Goal: Task Accomplishment & Management: Complete application form

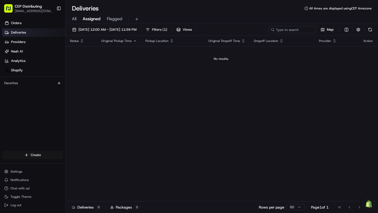
click at [28, 158] on html "CEP Distributing dsmirnov@cep-distributing.com Toggle Sidebar Orders Deliveries…" at bounding box center [189, 106] width 378 height 213
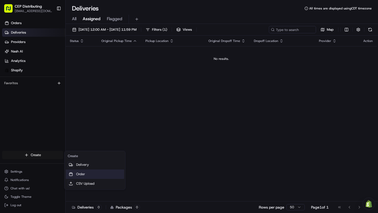
click at [73, 175] on div at bounding box center [71, 174] width 6 height 6
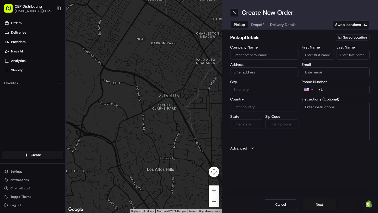
click at [253, 52] on input "Company Name" at bounding box center [264, 54] width 68 height 9
type input "AVexpress"
click at [306, 57] on input "First Name" at bounding box center [318, 54] width 33 height 9
type input "Dennis"
type input "5507 Wigton Dr"
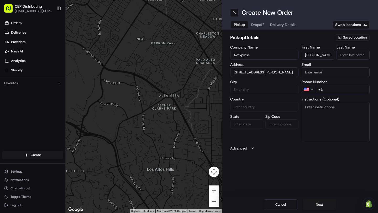
type input "Smirnov"
type input "dsmirnov@avexpress.net"
click at [284, 73] on input "5507 Wigton Dr" at bounding box center [264, 71] width 68 height 9
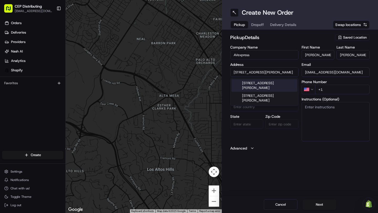
click at [284, 73] on input "5507 Wigton Dr" at bounding box center [264, 71] width 68 height 9
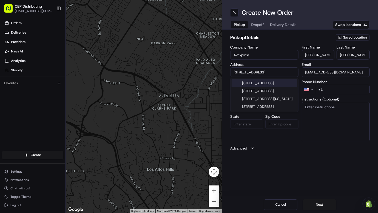
click at [268, 87] on div "8720 Westpark Drive, Houston, TX" at bounding box center [264, 83] width 66 height 8
type input "[STREET_ADDRESS]"
type input "Houston"
type input "United States"
type input "TX"
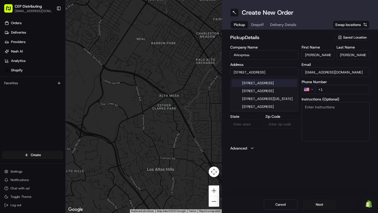
type input "77063"
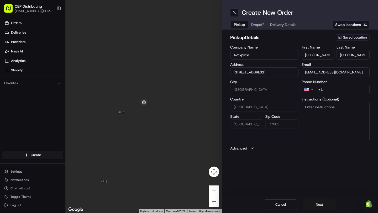
type input "[STREET_ADDRESS]"
click at [321, 73] on input "dsmirnov@avexpress.net" at bounding box center [336, 71] width 68 height 9
click at [293, 134] on div "Company Name AVexpress Address 8720 Westpark Dr, Houston, TX 77063, USA City Ho…" at bounding box center [264, 93] width 68 height 96
click at [335, 90] on input "+1" at bounding box center [342, 89] width 55 height 9
type input "+1 713 294 2210"
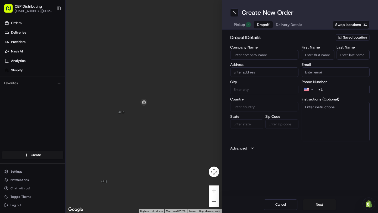
click at [262, 25] on span "Dropoff" at bounding box center [263, 24] width 13 height 5
click at [266, 55] on input "Company Name" at bounding box center [264, 54] width 68 height 9
type input "R&G Partnership llc"
paste input "3134 Dogwood Knoll Trail"
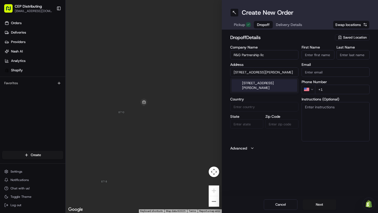
click at [254, 88] on div "3134 Dogwood Knoll Trail, Rosenberg, TX" at bounding box center [264, 85] width 66 height 13
type input "[STREET_ADDRESS][PERSON_NAME]"
type input "Rosenberg"
type input "United States"
type input "TX"
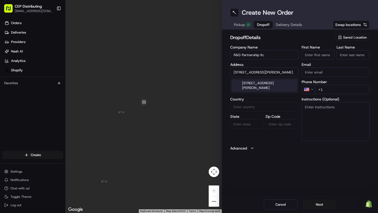
type input "77471"
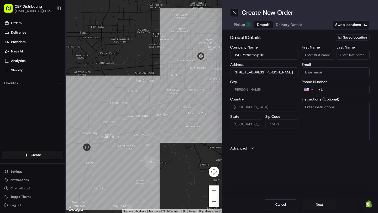
type input "[STREET_ADDRESS][PERSON_NAME]"
click at [321, 54] on input "First Name" at bounding box center [318, 54] width 33 height 9
click at [322, 51] on input "G" at bounding box center [318, 54] width 33 height 9
paste input "uillermo Lopez"
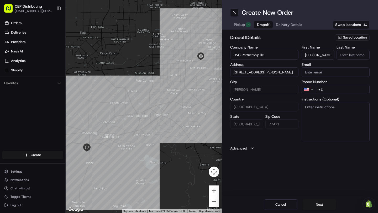
drag, startPoint x: 320, startPoint y: 56, endPoint x: 334, endPoint y: 56, distance: 13.4
click at [334, 56] on input "Guillermo Lopez" at bounding box center [318, 54] width 33 height 9
type input "Guillermo Lopez"
click at [344, 56] on input "Last Name" at bounding box center [352, 54] width 33 height 9
paste input "Lopez"
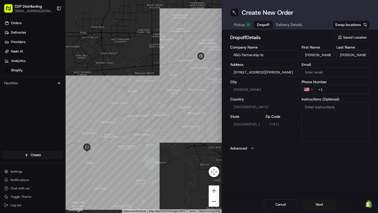
type input "Lopez"
click at [330, 55] on input "Guillermo Lopez" at bounding box center [318, 54] width 33 height 9
type input "Guillermo"
click at [313, 73] on input "Email" at bounding box center [336, 71] width 68 height 9
paste input "glopez@rgtheaters.com"
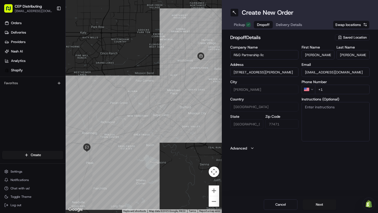
type input "glopez@rgtheaters.com"
click at [326, 91] on input "+1" at bounding box center [342, 89] width 55 height 9
paste input "tel"
type input "+1 346 247 4102"
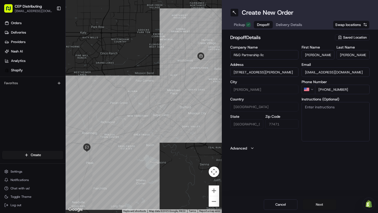
click at [323, 205] on button "Next" at bounding box center [320, 204] width 34 height 10
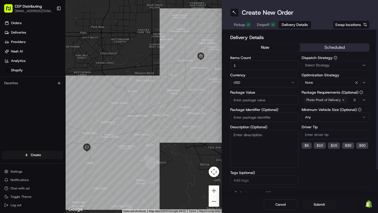
click at [250, 99] on input "Package Value" at bounding box center [264, 99] width 68 height 9
type input "60"
click at [333, 82] on div "None" at bounding box center [336, 83] width 66 height 6
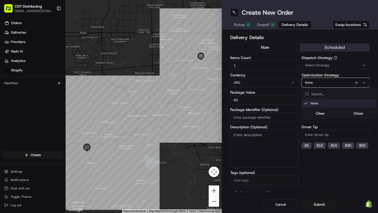
click at [333, 63] on html "CEP Distributing dsmirnov@cep-distributing.com Toggle Sidebar Orders Deliveries…" at bounding box center [189, 106] width 378 height 213
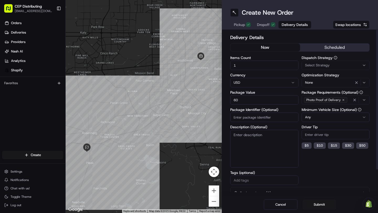
click at [330, 67] on div "Select Strategy" at bounding box center [336, 65] width 66 height 5
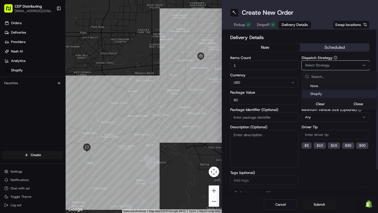
click at [317, 92] on span "Shopify" at bounding box center [342, 94] width 65 height 5
click at [316, 194] on html "CEP Distributing dsmirnov@cep-distributing.com Toggle Sidebar Orders Deliveries…" at bounding box center [189, 106] width 378 height 213
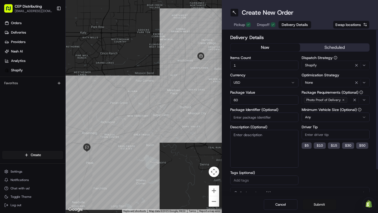
click at [323, 205] on button "Submit" at bounding box center [320, 204] width 34 height 10
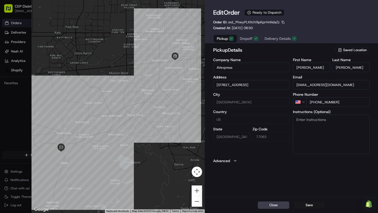
click at [310, 201] on div "Close Save" at bounding box center [291, 205] width 173 height 16
click at [310, 207] on button "Save" at bounding box center [308, 205] width 31 height 7
type input "+1"
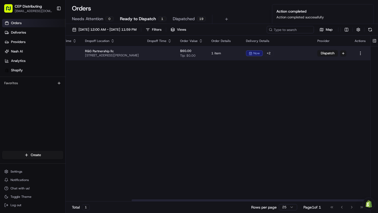
scroll to position [0, 108]
click at [338, 53] on button "Dispatch" at bounding box center [327, 53] width 20 height 6
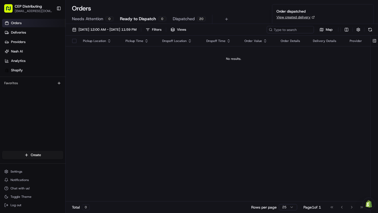
click at [142, 23] on button "Ready to Dispatch 0" at bounding box center [143, 19] width 46 height 9
click at [186, 22] on span "Dispatched" at bounding box center [184, 19] width 22 height 6
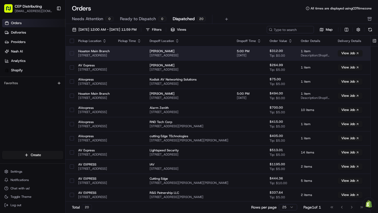
scroll to position [128, 0]
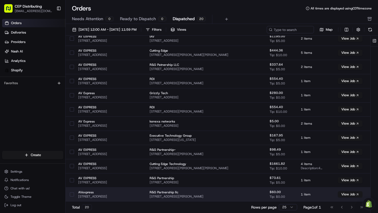
click at [98, 193] on span "AVexpress" at bounding box center [93, 192] width 31 height 4
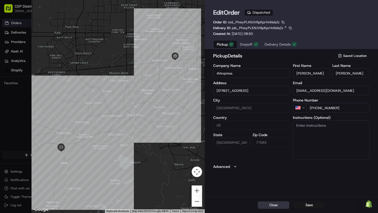
click at [260, 206] on button "Close" at bounding box center [273, 205] width 31 height 7
type input "+1"
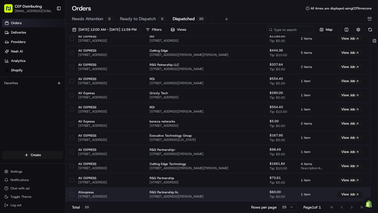
scroll to position [128, 56]
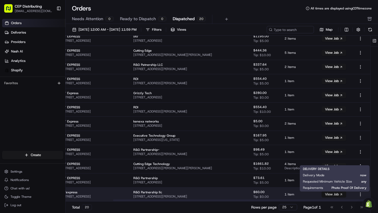
click at [335, 195] on button "View Job" at bounding box center [333, 194] width 25 height 6
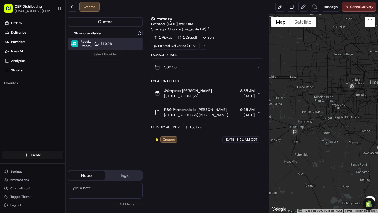
click at [118, 45] on div "Roadie (P2P) Dropoff ETA - $19.08" at bounding box center [105, 44] width 75 height 13
click at [102, 55] on button "Assign Provider" at bounding box center [105, 54] width 37 height 6
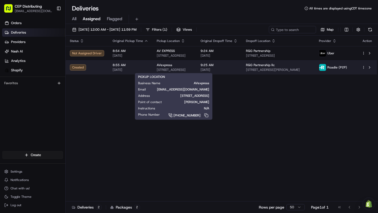
click at [190, 67] on div "AVexpress [STREET_ADDRESS]" at bounding box center [174, 67] width 35 height 9
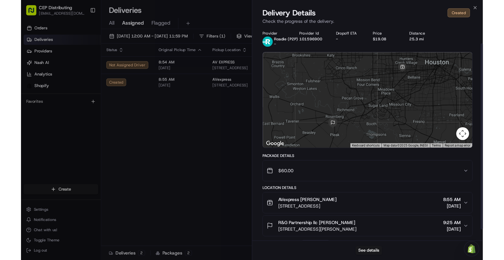
scroll to position [26, 0]
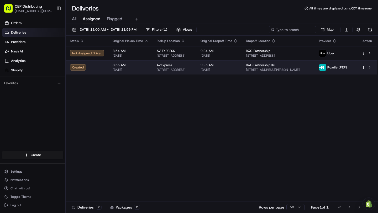
click at [363, 68] on html "CEP Distributing dsmirnov@cep-distributing.com Toggle Sidebar Orders Deliveries…" at bounding box center [189, 106] width 378 height 213
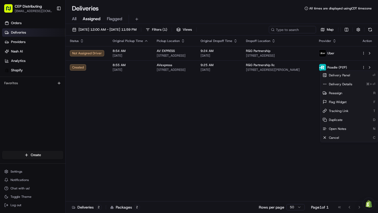
click at [361, 54] on html "CEP Distributing dsmirnov@cep-distributing.com Toggle Sidebar Orders Deliveries…" at bounding box center [189, 106] width 378 height 213
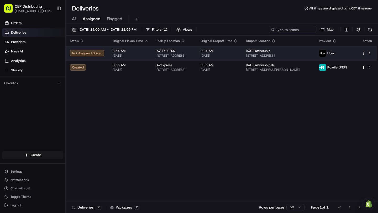
click at [363, 54] on html "CEP Distributing dsmirnov@cep-distributing.com Toggle Sidebar Orders Deliveries…" at bounding box center [189, 106] width 378 height 213
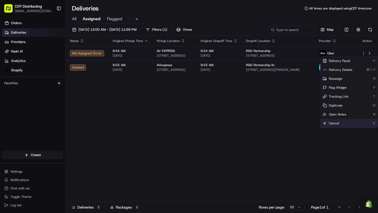
click at [330, 120] on div "Cancel C" at bounding box center [348, 123] width 57 height 9
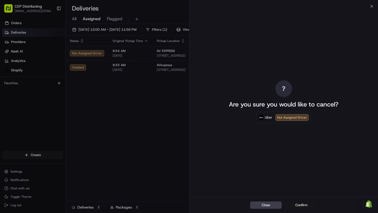
click at [295, 205] on button "Confirm" at bounding box center [301, 205] width 31 height 7
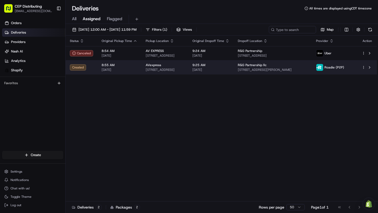
click at [178, 66] on div "AVexpress" at bounding box center [165, 65] width 38 height 4
click at [365, 68] on div at bounding box center [367, 67] width 11 height 6
click at [364, 67] on html "CEP Distributing dsmirnov@cep-distributing.com Toggle Sidebar Orders Deliveries…" at bounding box center [189, 106] width 378 height 213
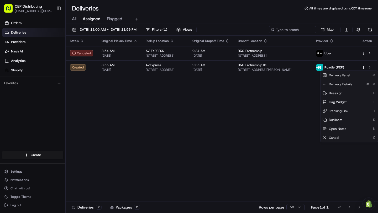
click at [313, 97] on html "CEP Distributing dsmirnov@cep-distributing.com Toggle Sidebar Orders Deliveries…" at bounding box center [189, 106] width 378 height 213
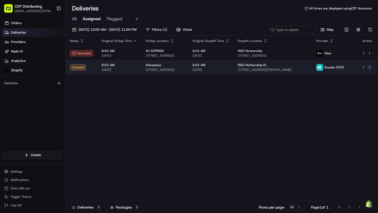
click at [370, 67] on button at bounding box center [369, 67] width 6 height 6
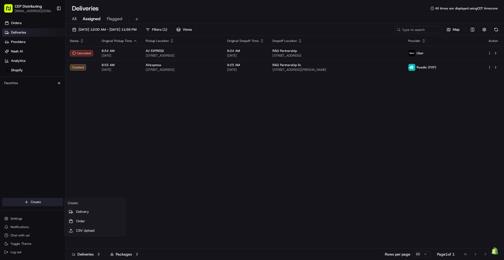
click at [32, 203] on html "CEP Distributing dsmirnov@cep-distributing.com Toggle Sidebar Orders Deliveries…" at bounding box center [252, 130] width 504 height 260
click at [81, 213] on link "Order" at bounding box center [95, 221] width 59 height 9
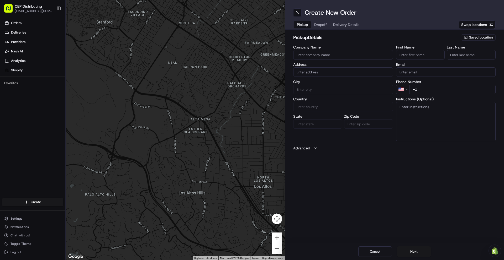
click at [314, 57] on input "Company Name" at bounding box center [343, 54] width 100 height 9
type input "a"
type input "LightSpeed Security"
click at [378, 55] on input "First Name" at bounding box center [420, 54] width 49 height 9
type input "A"
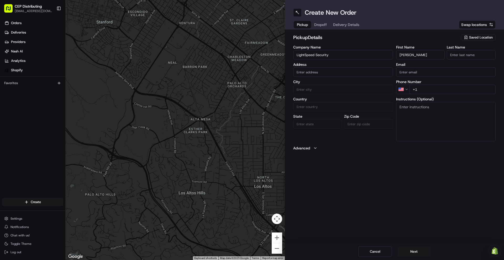
type input "Alonso Garcia"
click at [378, 56] on input "Alonso Garcia" at bounding box center [420, 54] width 49 height 9
click at [332, 61] on div "Company Name LightSpeed Security Address City Country State Zip Code" at bounding box center [343, 93] width 100 height 96
click at [338, 51] on input "LightSpeed Security" at bounding box center [343, 54] width 100 height 9
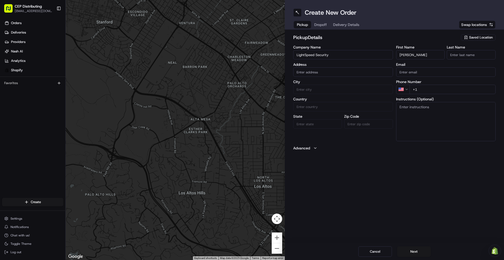
click at [338, 51] on input "LightSpeed Security" at bounding box center [343, 54] width 100 height 9
type input "AV Express"
click at [378, 50] on input "Alonso Garcia" at bounding box center [420, 54] width 49 height 9
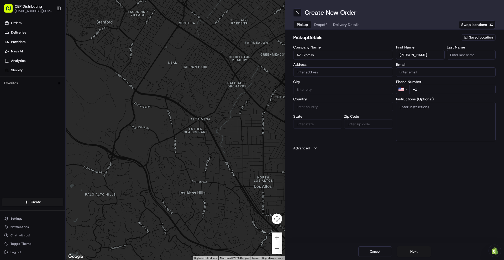
click at [378, 50] on input "Alonso Garcia" at bounding box center [420, 54] width 49 height 9
type input "Dennis"
type input "S"
type input "Smirnov"
click at [327, 70] on input "text" at bounding box center [343, 71] width 100 height 9
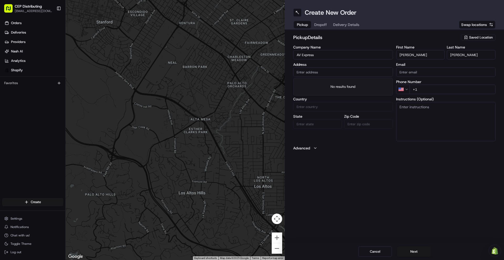
click at [300, 70] on input "text" at bounding box center [343, 71] width 100 height 9
click at [304, 72] on input "text" at bounding box center [343, 71] width 100 height 9
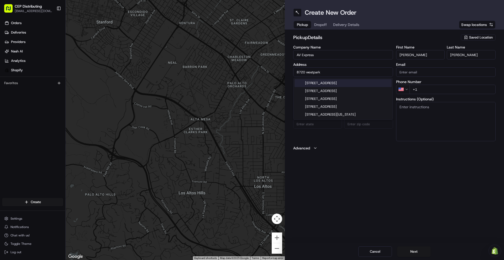
click at [350, 83] on div "8720 Westpark Drive, Houston, TX" at bounding box center [342, 83] width 97 height 8
type input "[STREET_ADDRESS]"
type input "Houston"
type input "United States"
type input "TX"
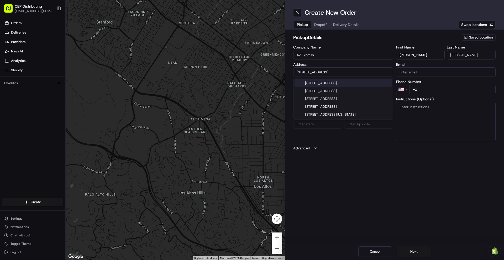
type input "77063"
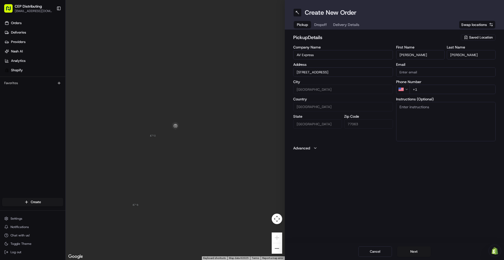
type input "[STREET_ADDRESS]"
click at [378, 72] on input "Email" at bounding box center [446, 71] width 100 height 9
type input "dsmirnov@avexpress.net"
click at [378, 91] on input "+1" at bounding box center [452, 89] width 86 height 9
type input "+1 713 294 2210"
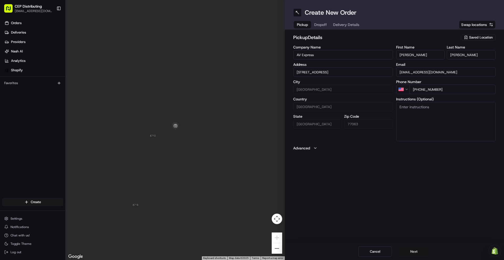
click at [378, 213] on button "Next" at bounding box center [414, 252] width 34 height 10
click at [317, 52] on input "Company Name" at bounding box center [343, 54] width 100 height 9
type input "Lightspeed Security"
click at [378, 59] on input "First Name" at bounding box center [420, 54] width 49 height 9
type input "Alonso"
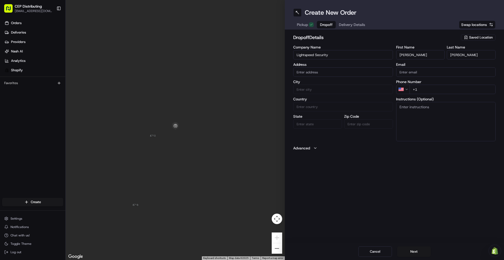
type input "Garcia"
type input "lightspeed.security@gmail.com"
click at [378, 89] on input "+1" at bounding box center [452, 89] width 86 height 9
click at [349, 70] on input "text" at bounding box center [343, 71] width 100 height 9
click at [362, 85] on div "5934 First Blush Drive, Katy, TX" at bounding box center [342, 83] width 97 height 8
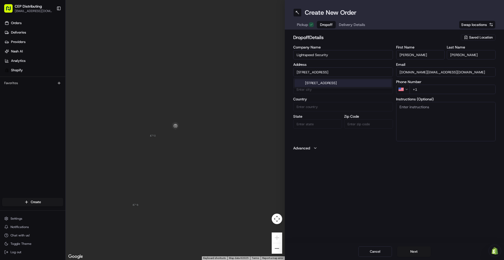
type input "5934 First Blush Dr, Katy, TX 77493, USA"
type input "Katy"
type input "United States"
type input "TX"
type input "77493"
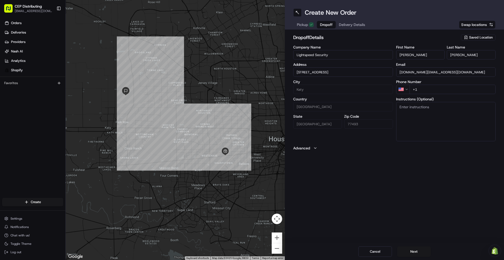
type input "5934 First Blush Dr, Katy, TX 77493, USA"
click at [378, 88] on input "+1" at bounding box center [452, 89] width 86 height 9
type input "+1 832 904 2840"
click at [378, 213] on button "Next" at bounding box center [414, 252] width 34 height 10
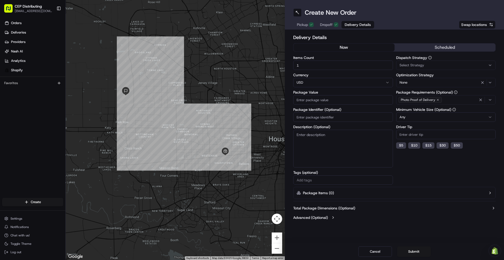
click at [378, 7] on div "Create New Order Pickup Dropoff Delivery Details Swap locations" at bounding box center [394, 15] width 219 height 30
click at [309, 69] on input "1" at bounding box center [343, 65] width 100 height 9
type input "25"
click at [378, 147] on button "$ 5" at bounding box center [401, 145] width 10 height 6
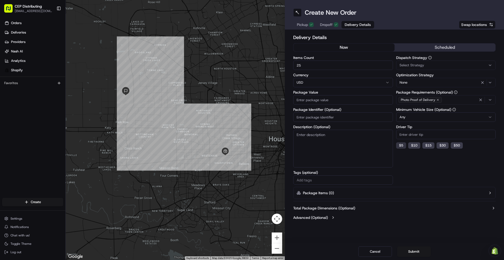
type input "5"
click at [378, 82] on span "None" at bounding box center [403, 82] width 8 height 5
click at [378, 72] on html "CEP Distributing dsmirnov@cep-distributing.com Toggle Sidebar Orders Deliveries…" at bounding box center [252, 130] width 504 height 260
click at [378, 99] on div "Photo Proof of Delivery" at bounding box center [445, 100] width 97 height 8
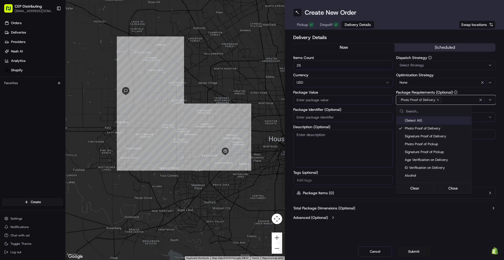
click at [378, 86] on html "CEP Distributing dsmirnov@cep-distributing.com Toggle Sidebar Orders Deliveries…" at bounding box center [252, 130] width 504 height 260
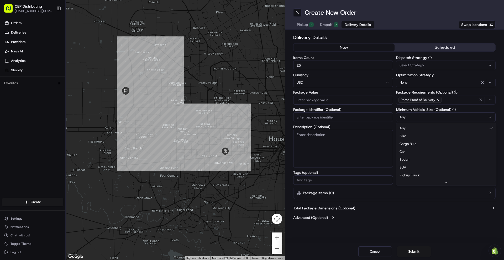
click at [378, 116] on html "CEP Distributing dsmirnov@cep-distributing.com Toggle Sidebar Orders Deliveries…" at bounding box center [252, 130] width 504 height 260
click at [378, 84] on html "CEP Distributing dsmirnov@cep-distributing.com Toggle Sidebar Orders Deliveries…" at bounding box center [252, 130] width 504 height 260
click at [378, 81] on div "None" at bounding box center [445, 83] width 97 height 6
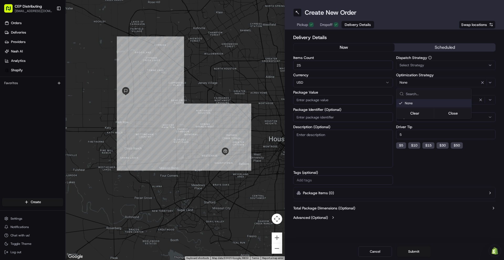
click at [378, 63] on html "CEP Distributing dsmirnov@cep-distributing.com Toggle Sidebar Orders Deliveries…" at bounding box center [252, 130] width 504 height 260
click at [378, 64] on span "Select Strategy" at bounding box center [411, 65] width 25 height 5
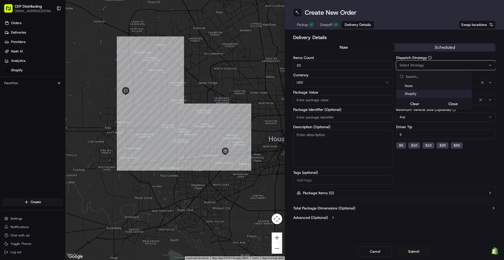
click at [378, 97] on div "Shopify" at bounding box center [433, 94] width 75 height 8
click at [378, 213] on html "CEP Distributing dsmirnov@cep-distributing.com Toggle Sidebar Orders Deliveries…" at bounding box center [252, 130] width 504 height 260
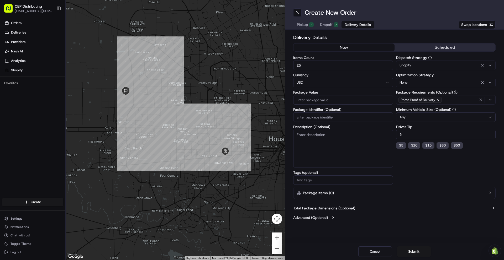
click at [331, 95] on input "Package Value" at bounding box center [343, 99] width 100 height 9
type input "16"
type input "1600"
click at [378, 213] on div "Total Package Dimensions (Optional) Advanced (Optional)" at bounding box center [394, 213] width 202 height 19
click at [378, 213] on button "Submit" at bounding box center [414, 252] width 34 height 10
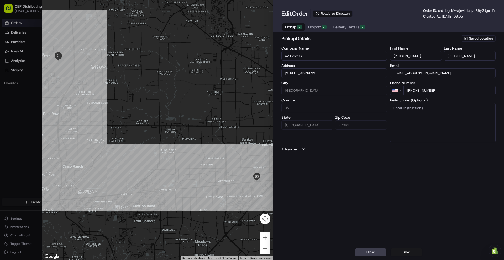
click at [317, 27] on span "Dropoff" at bounding box center [314, 26] width 13 height 5
click at [378, 213] on div "Close Save" at bounding box center [388, 252] width 231 height 16
click at [378, 213] on button "Save" at bounding box center [405, 252] width 31 height 7
type input "+1"
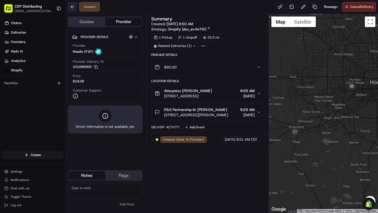
click at [73, 8] on button at bounding box center [72, 6] width 9 height 9
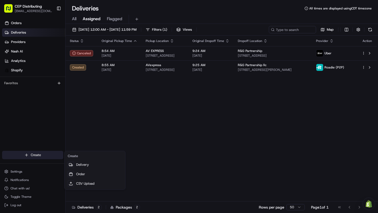
click at [36, 158] on html "CEP Distributing dsmirnov@cep-distributing.com Toggle Sidebar Orders Deliveries…" at bounding box center [189, 106] width 378 height 213
click at [93, 175] on link "Order" at bounding box center [95, 174] width 59 height 9
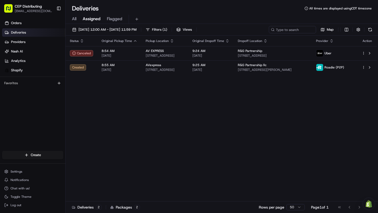
click at [116, 19] on span "Flagged" at bounding box center [114, 19] width 15 height 6
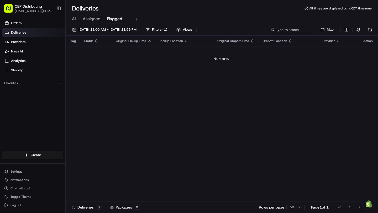
click at [92, 17] on span "Assigned" at bounding box center [92, 19] width 18 height 6
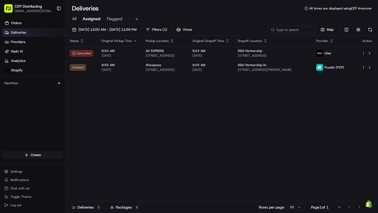
click at [78, 22] on div "All Assigned Flagged" at bounding box center [222, 19] width 312 height 9
click at [76, 22] on span "All" at bounding box center [74, 19] width 4 height 6
click at [41, 26] on link "Orders" at bounding box center [33, 23] width 63 height 8
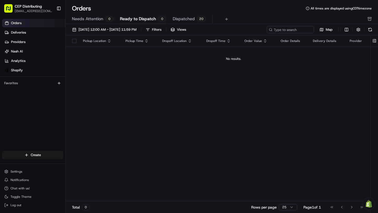
click at [183, 23] on button "Dispatched 20" at bounding box center [189, 19] width 33 height 9
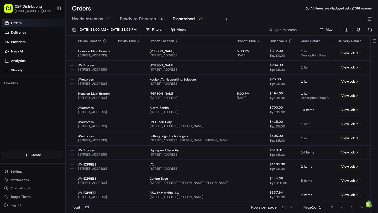
click at [32, 154] on html "CEP Distributing dsmirnov@cep-distributing.com Toggle Sidebar Orders Deliveries…" at bounding box center [189, 106] width 378 height 213
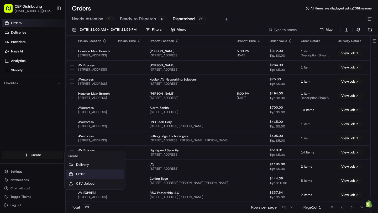
click at [94, 175] on link "Order" at bounding box center [95, 174] width 59 height 9
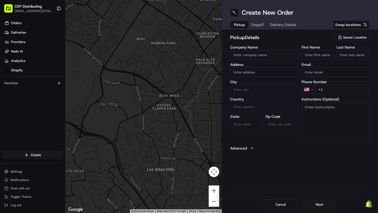
click at [245, 56] on input "Company Name" at bounding box center [264, 54] width 68 height 9
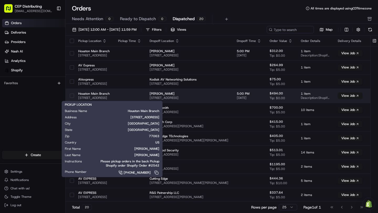
click at [114, 91] on td "Houston Main Branch 8720 Westpark Dr, Houston, TX 77063, US" at bounding box center [94, 96] width 40 height 14
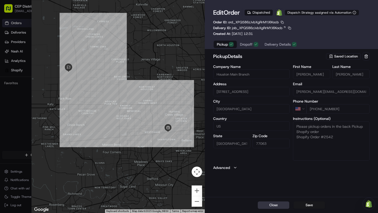
click at [265, 203] on button "Close" at bounding box center [273, 205] width 31 height 7
type input "+1"
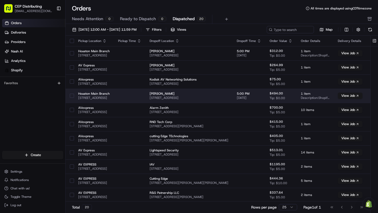
click at [145, 101] on td at bounding box center [129, 96] width 31 height 14
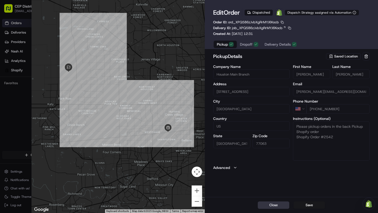
click at [262, 209] on div "Close Save" at bounding box center [291, 205] width 173 height 16
click at [263, 205] on button "Close" at bounding box center [273, 205] width 31 height 7
type input "+1"
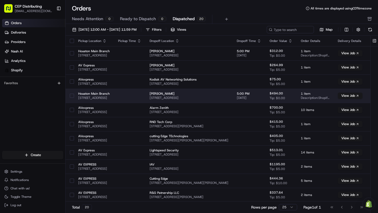
click at [71, 95] on button "button" at bounding box center [72, 96] width 4 height 4
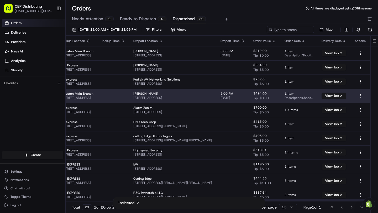
scroll to position [0, 56]
click at [360, 95] on html "CEP Distributing dsmirnov@cep-distributing.com Toggle Sidebar Orders Deliveries…" at bounding box center [189, 106] width 378 height 213
click at [166, 86] on html "CEP Distributing dsmirnov@cep-distributing.com Toggle Sidebar Orders Deliveries…" at bounding box center [189, 106] width 378 height 213
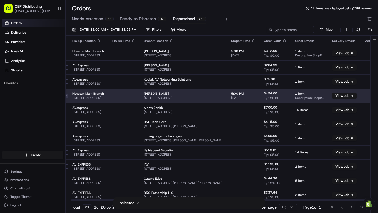
scroll to position [0, 0]
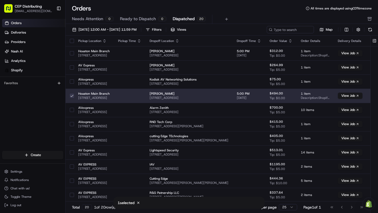
click at [181, 94] on td "Alonso Garcia 5934 First Blush Dr, Katy, TX 77493, USA" at bounding box center [188, 96] width 87 height 14
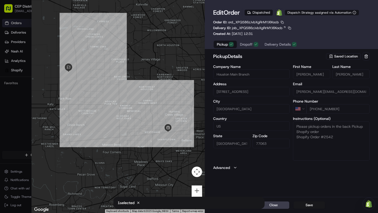
click at [254, 48] on button "Dropoff" at bounding box center [249, 44] width 25 height 7
click at [234, 44] on button "Pickup" at bounding box center [225, 44] width 23 height 7
click at [247, 44] on span "Dropoff" at bounding box center [246, 44] width 13 height 5
